Goal: Transaction & Acquisition: Subscribe to service/newsletter

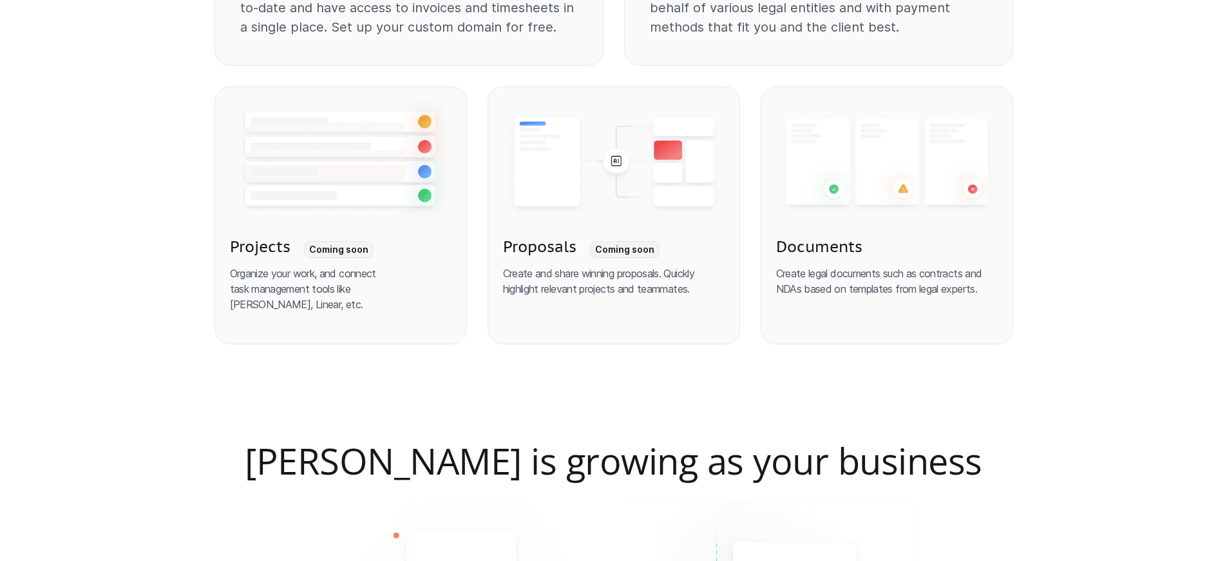
click at [340, 280] on p "Organize your work, and connect task management tools like [PERSON_NAME], Linea…" at bounding box center [341, 288] width 222 height 46
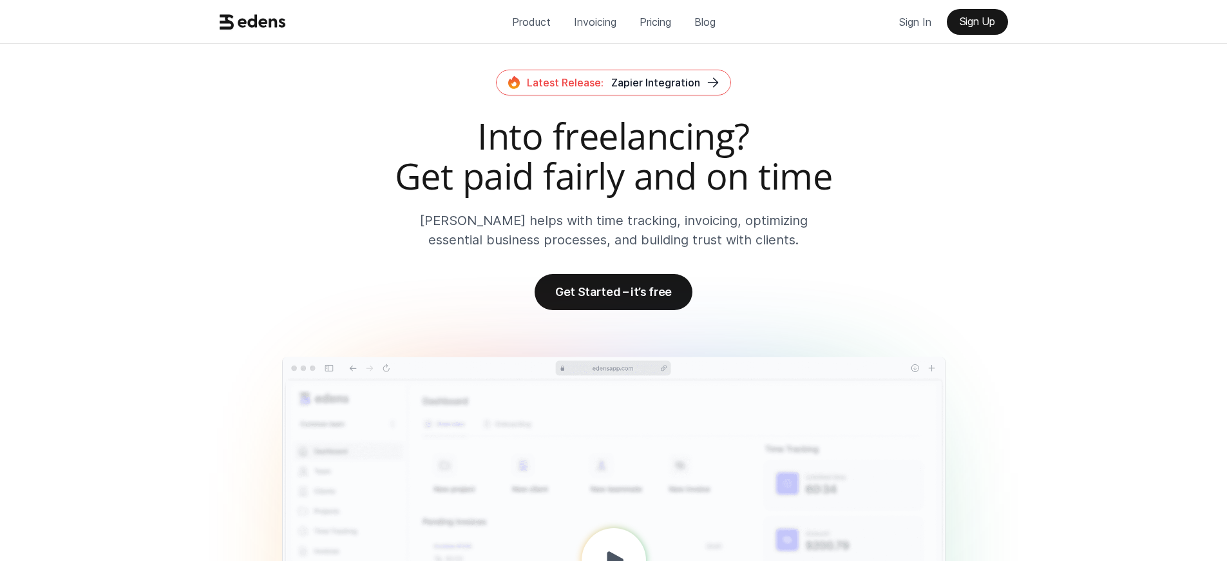
scroll to position [1774, 0]
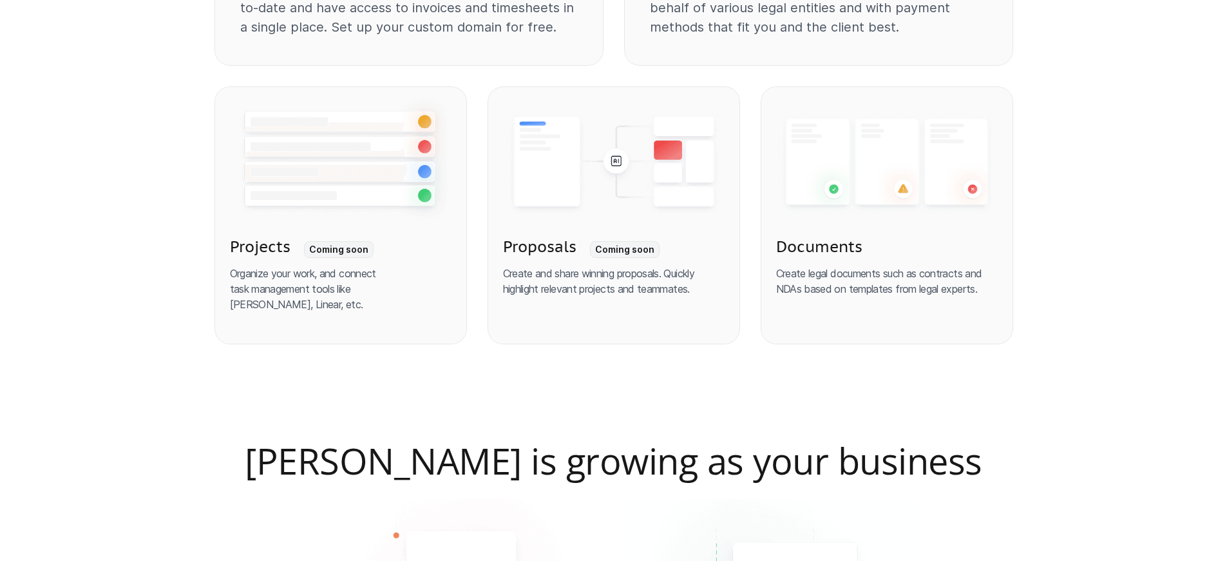
click at [340, 280] on p "Organize your work, and connect task management tools like [PERSON_NAME], Linea…" at bounding box center [341, 288] width 222 height 46
